Goal: Navigation & Orientation: Find specific page/section

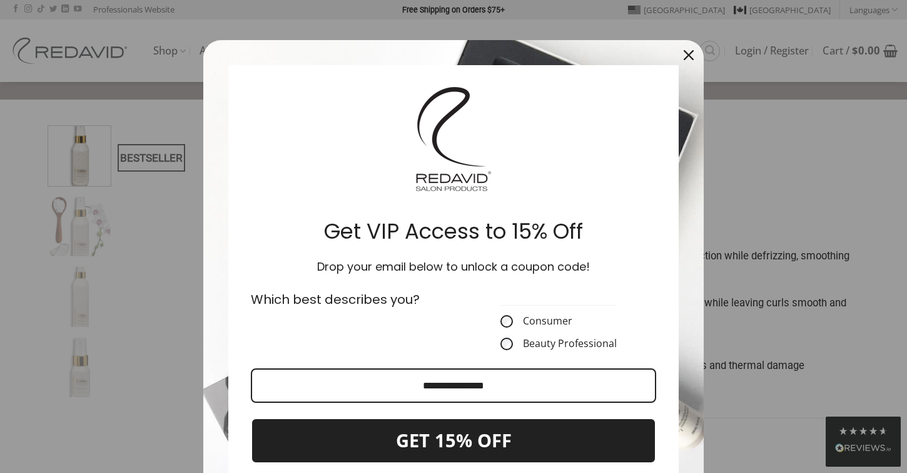
click at [688, 59] on icon "close icon" at bounding box center [689, 55] width 10 height 10
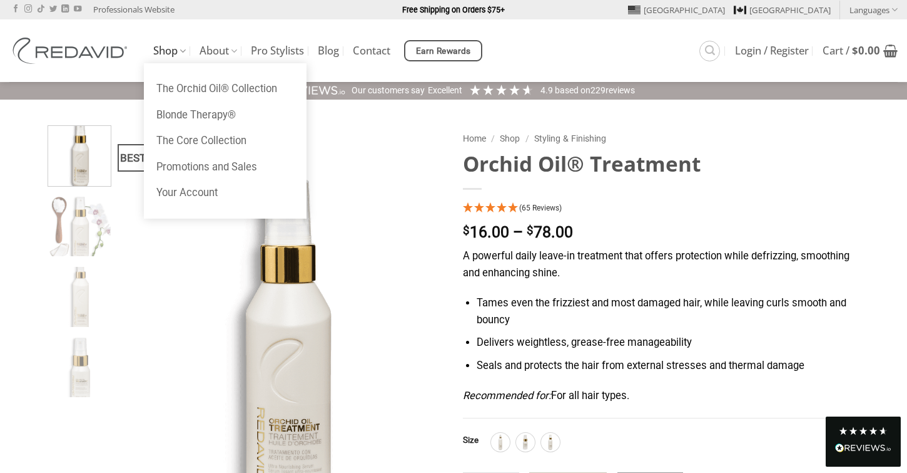
click at [182, 48] on icon at bounding box center [183, 51] width 6 height 12
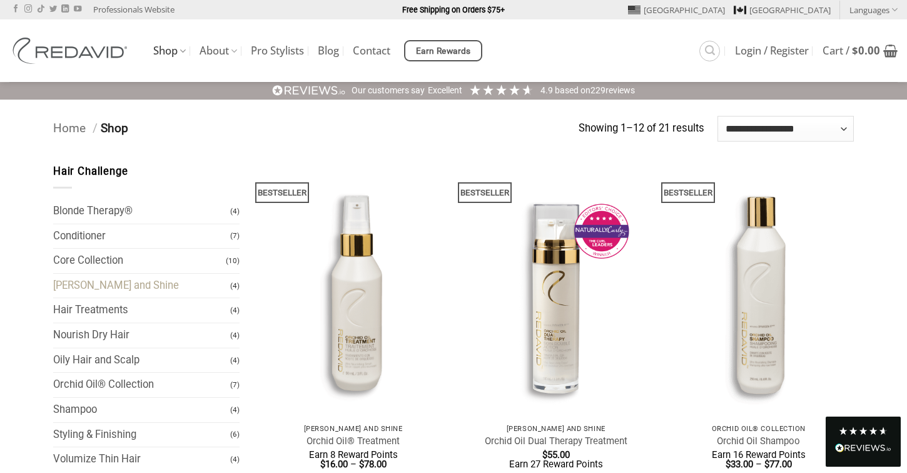
click at [86, 292] on link "[PERSON_NAME] and Shine" at bounding box center [141, 286] width 177 height 24
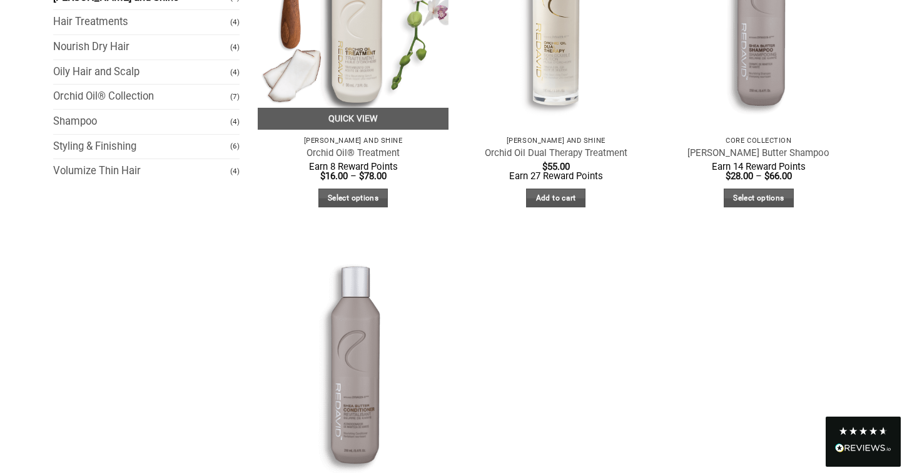
scroll to position [305, 0]
